Goal: Task Accomplishment & Management: Use online tool/utility

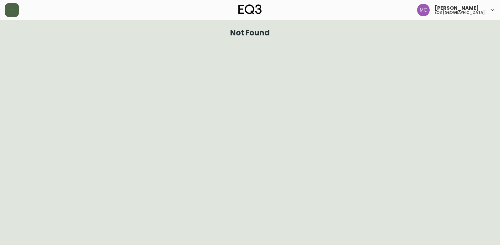
click at [14, 13] on button "button" at bounding box center [12, 10] width 14 height 14
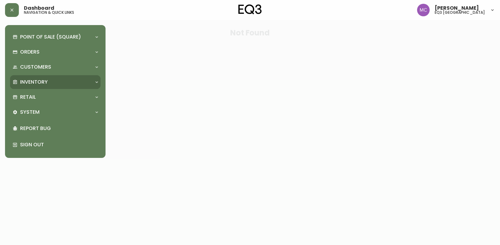
click at [36, 88] on div "Inventory" at bounding box center [55, 82] width 90 height 14
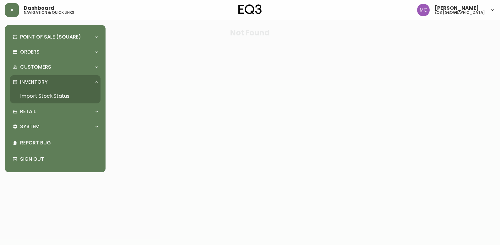
click at [40, 95] on link "Import Stock Status" at bounding box center [55, 96] width 90 height 14
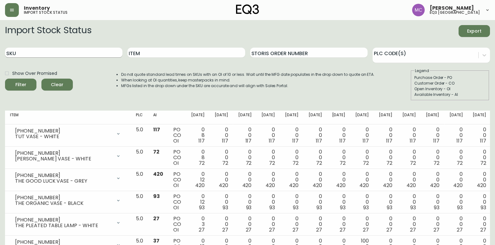
click at [67, 53] on input "SKU" at bounding box center [63, 53] width 117 height 10
type input "3180-609-2"
click at [5, 79] on button "Filter" at bounding box center [20, 85] width 31 height 12
